Goal: Information Seeking & Learning: Learn about a topic

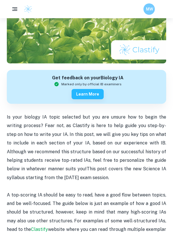
scroll to position [555, 0]
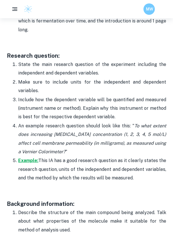
click at [31, 158] on strong "Example:" at bounding box center [28, 160] width 20 height 5
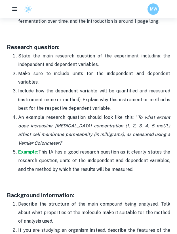
scroll to position [632, 0]
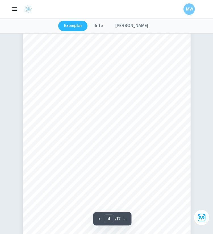
scroll to position [830, 0]
click at [14, 7] on icon "button" at bounding box center [14, 9] width 7 height 7
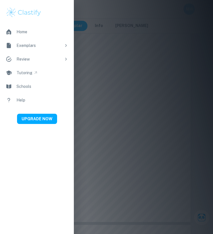
click at [126, 77] on div at bounding box center [106, 117] width 213 height 234
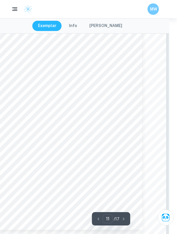
scroll to position [2675, 8]
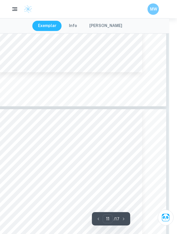
type input "10"
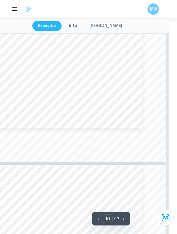
scroll to position [2381, 8]
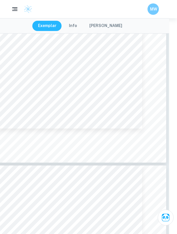
click at [27, 9] on img at bounding box center [28, 9] width 9 height 9
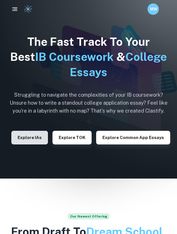
click at [34, 142] on button "Explore IAs" at bounding box center [29, 138] width 37 height 14
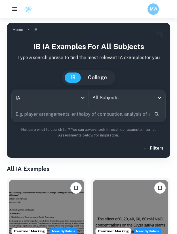
scroll to position [49, 0]
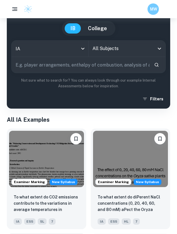
click at [105, 51] on input "All Subjects" at bounding box center [122, 48] width 63 height 11
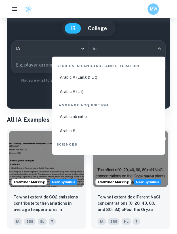
type input "bio"
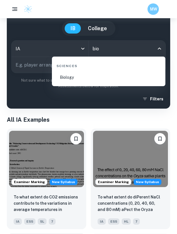
click at [71, 78] on li "Biology" at bounding box center [108, 77] width 109 height 13
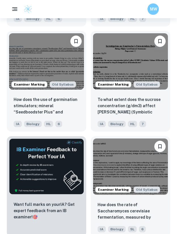
scroll to position [2775, 0]
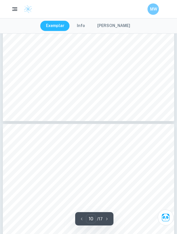
scroll to position [2335, 0]
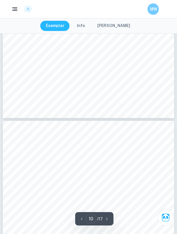
type input "11"
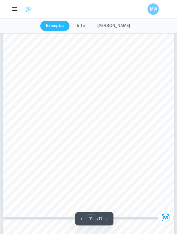
scroll to position [2704, 0]
